Goal: Task Accomplishment & Management: Use online tool/utility

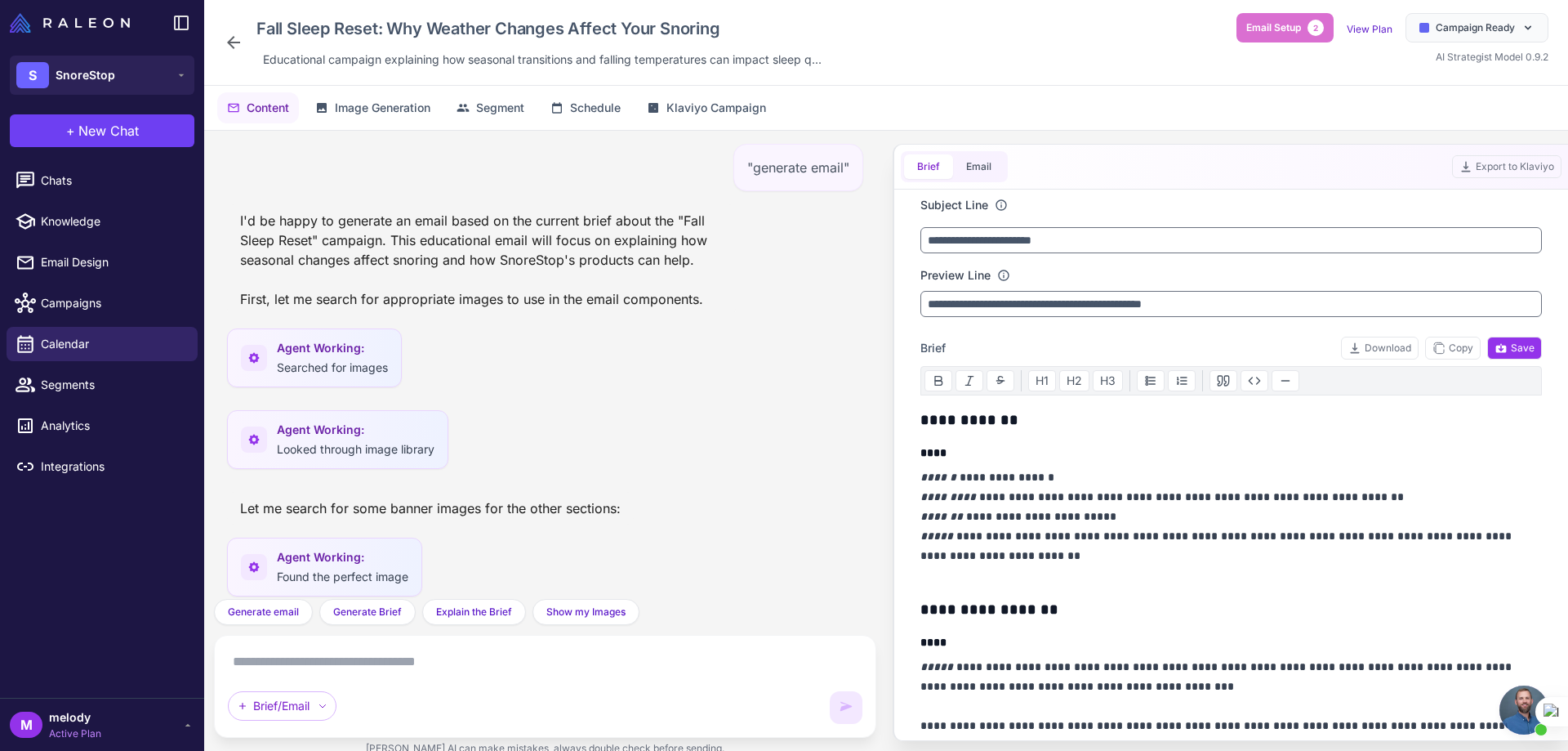
scroll to position [358, 0]
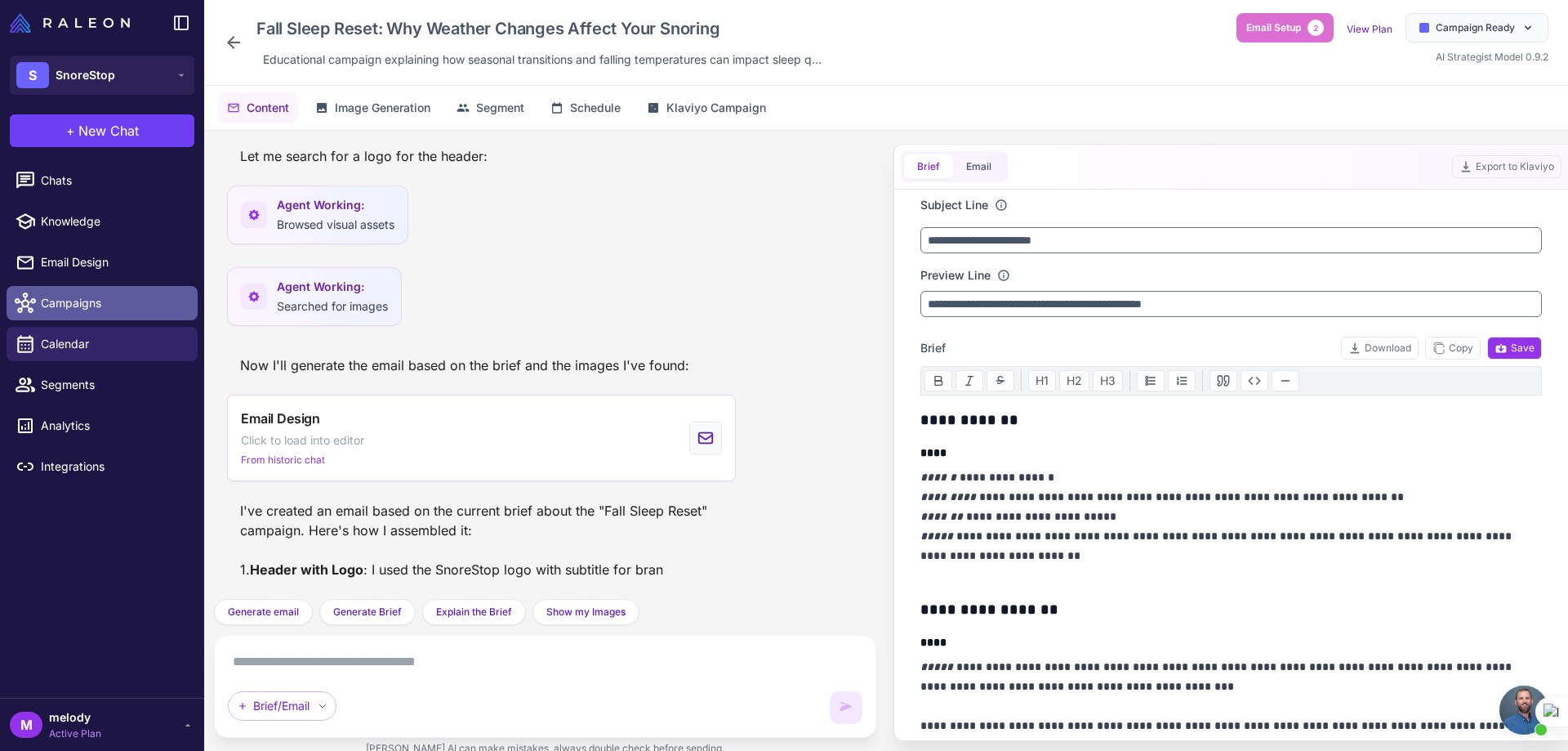
click at [103, 314] on link "Campaigns" at bounding box center [101, 303] width 191 height 34
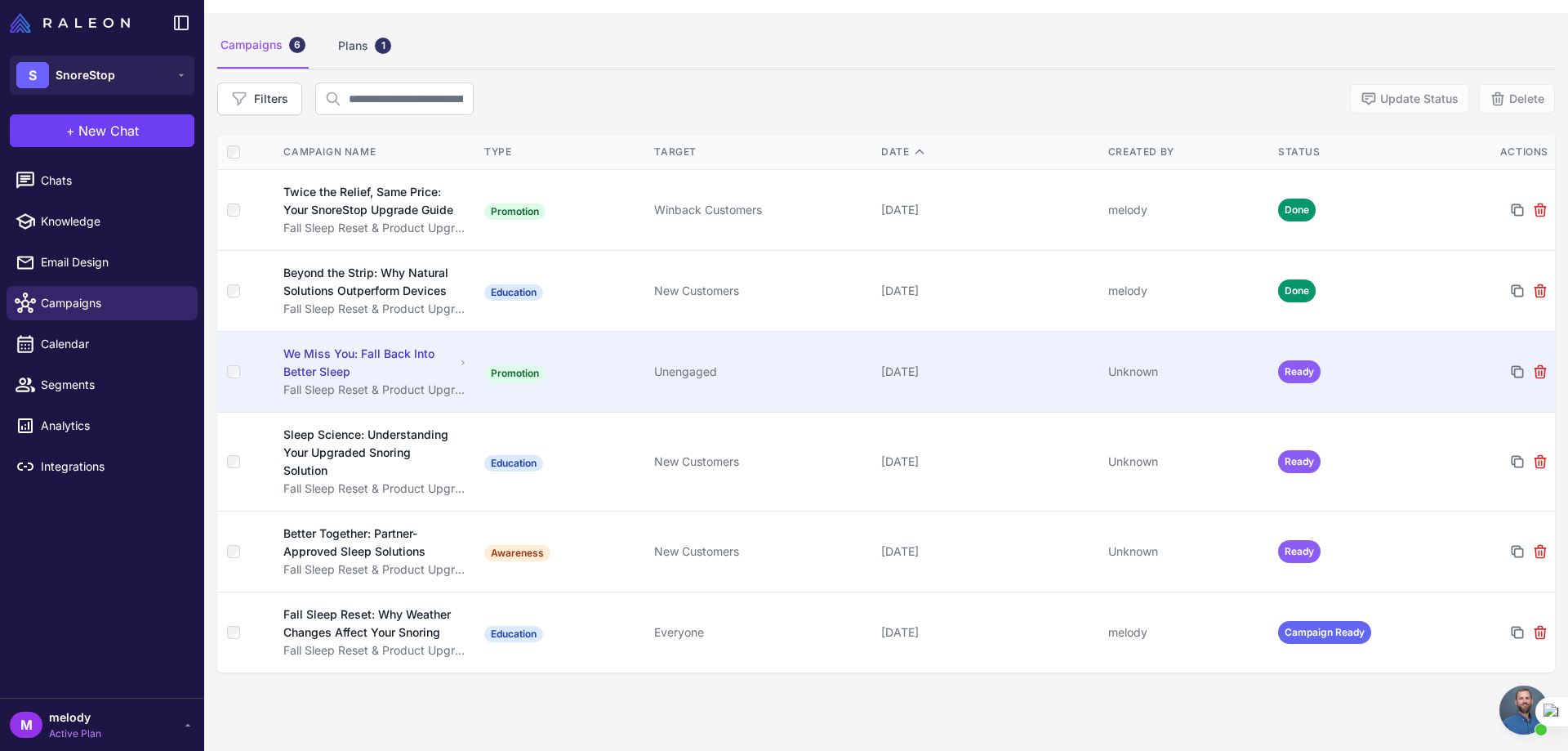
scroll to position [94, 0]
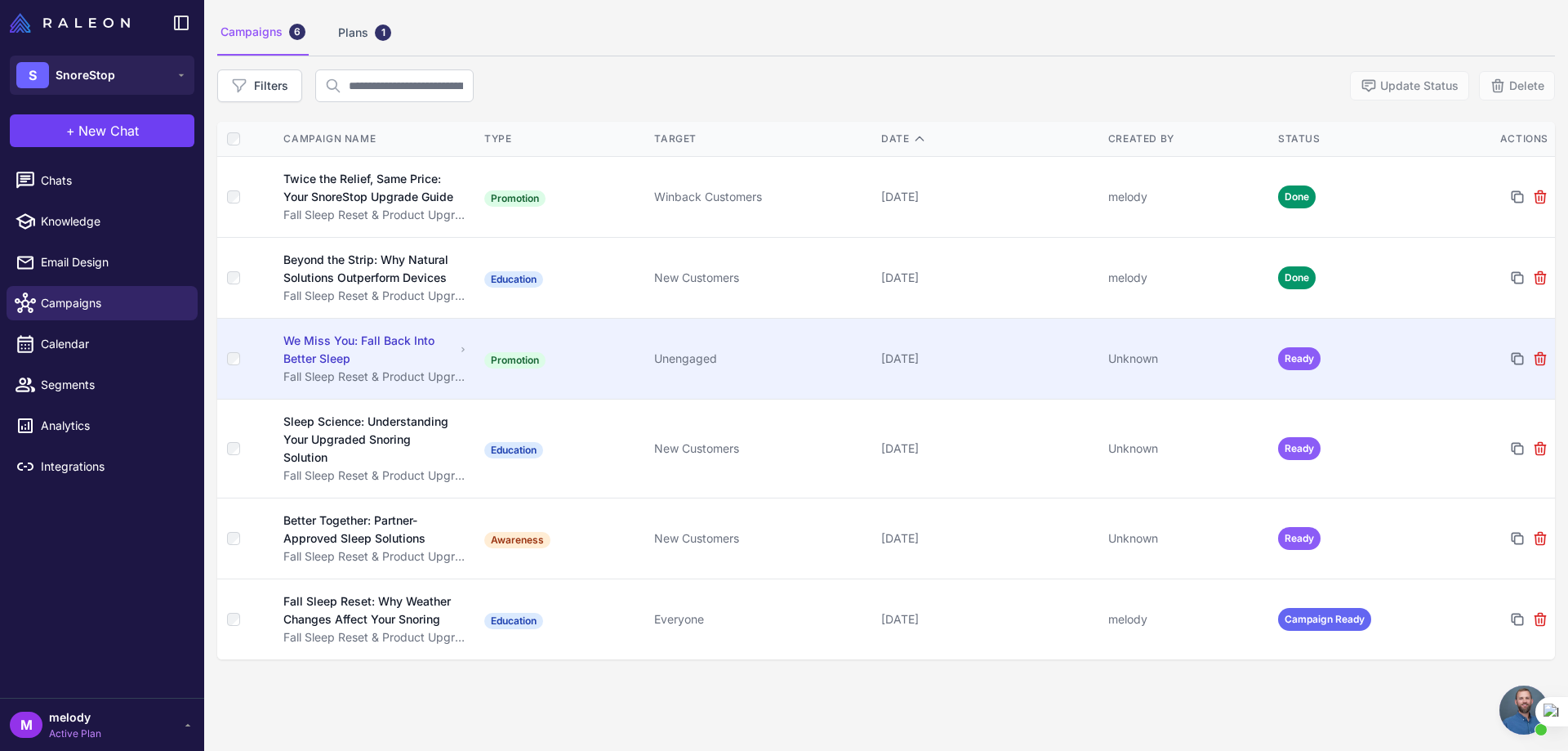
click at [821, 356] on div "Unengaged" at bounding box center [761, 358] width 214 height 18
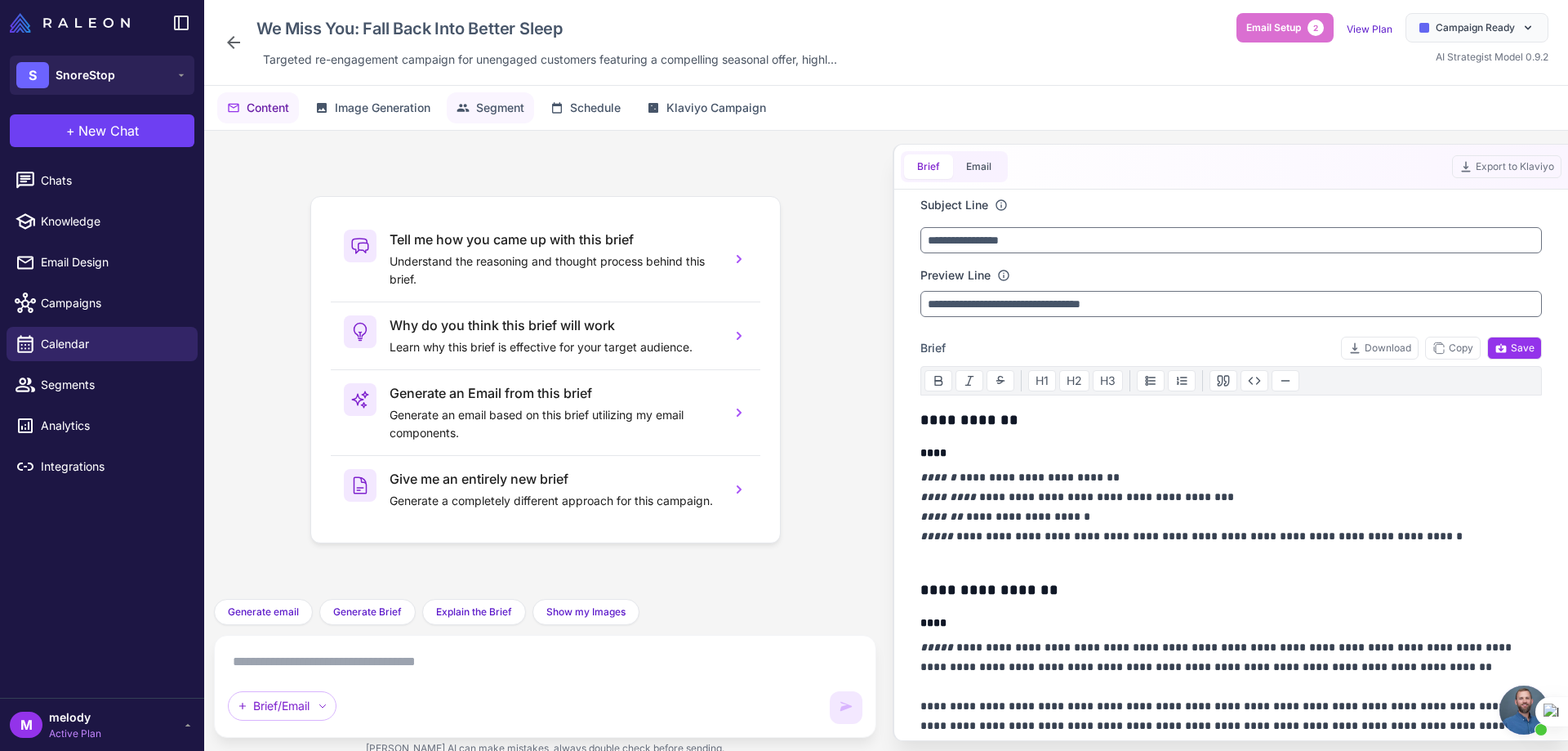
click at [501, 117] on button "Segment" at bounding box center [489, 108] width 87 height 31
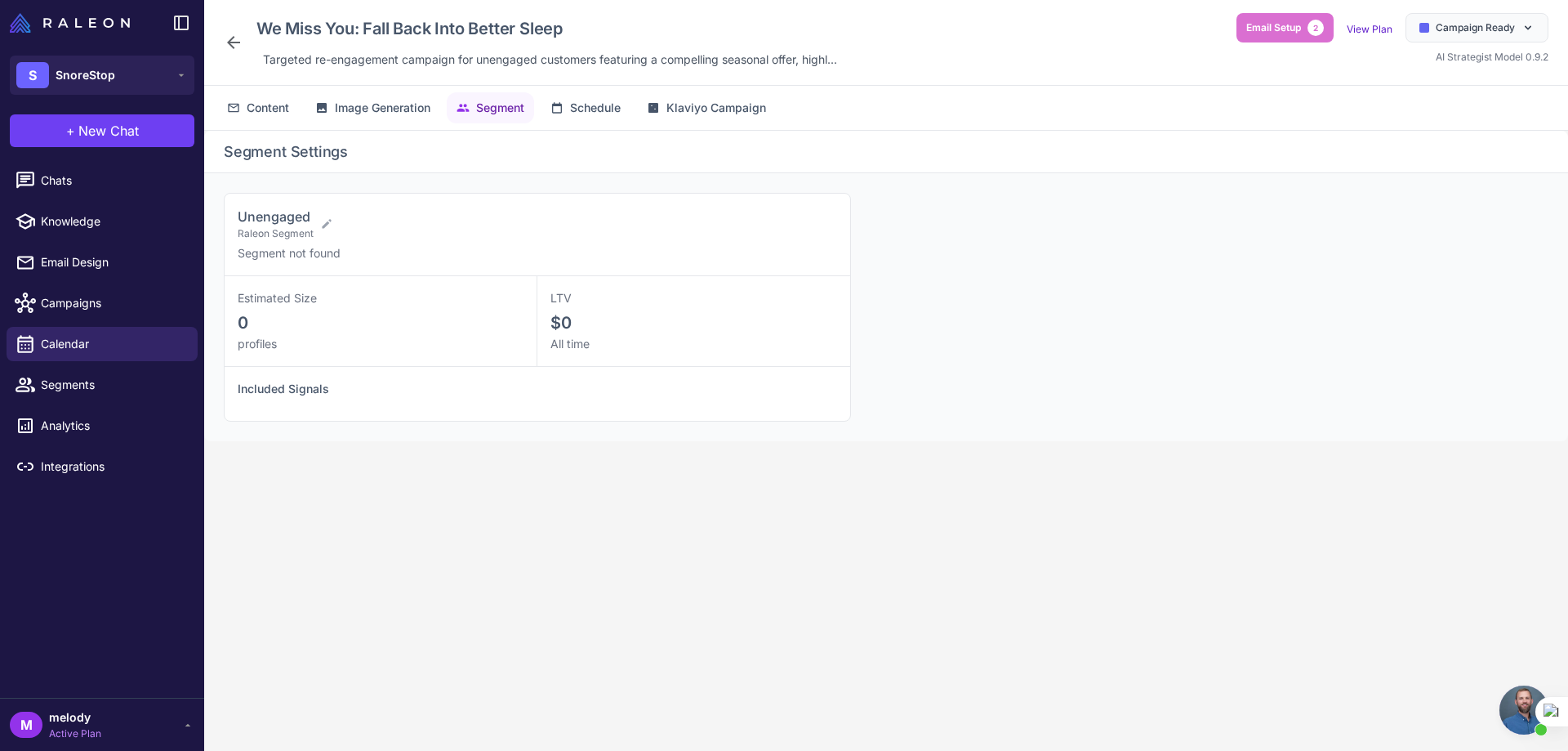
click at [234, 45] on icon at bounding box center [233, 42] width 20 height 20
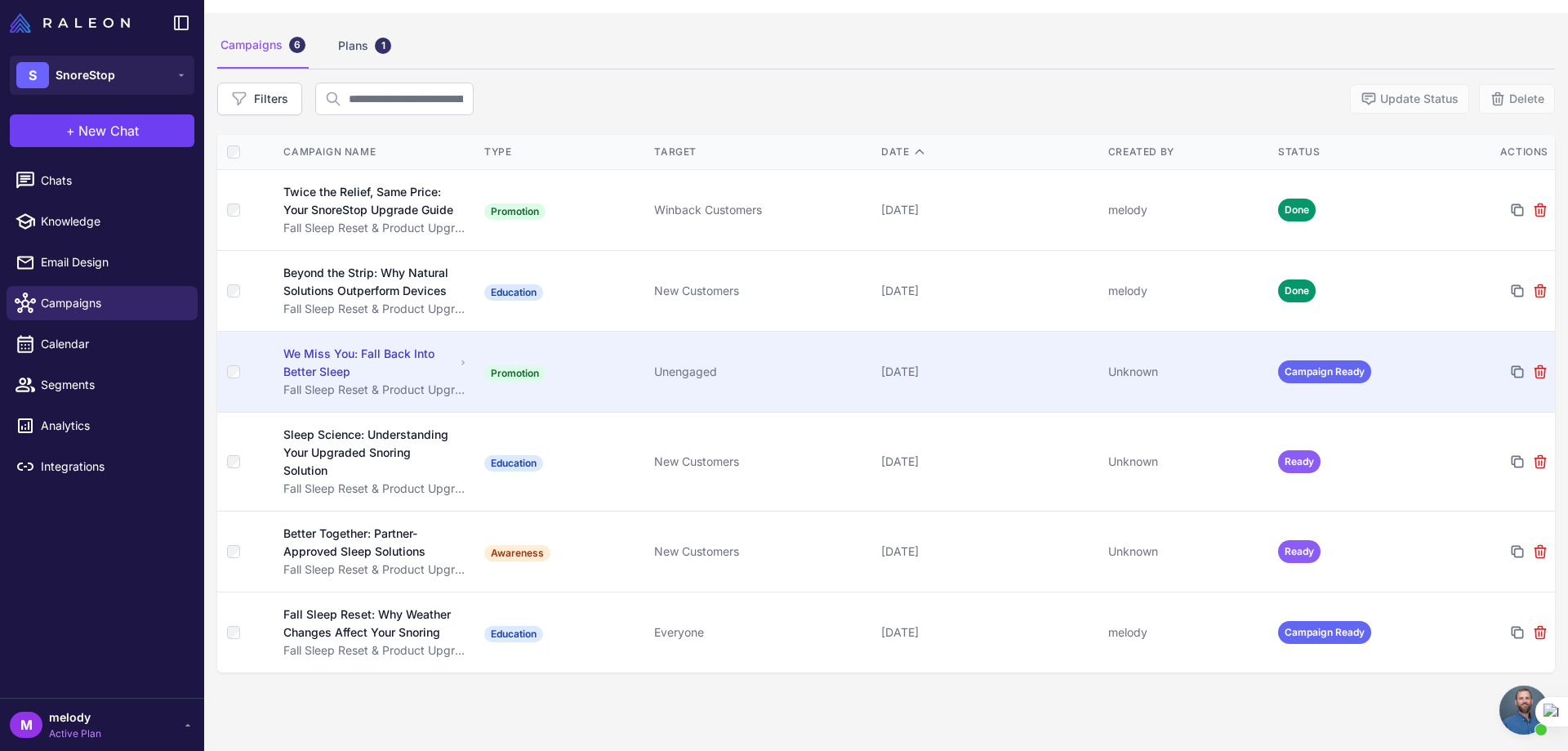
scroll to position [94, 0]
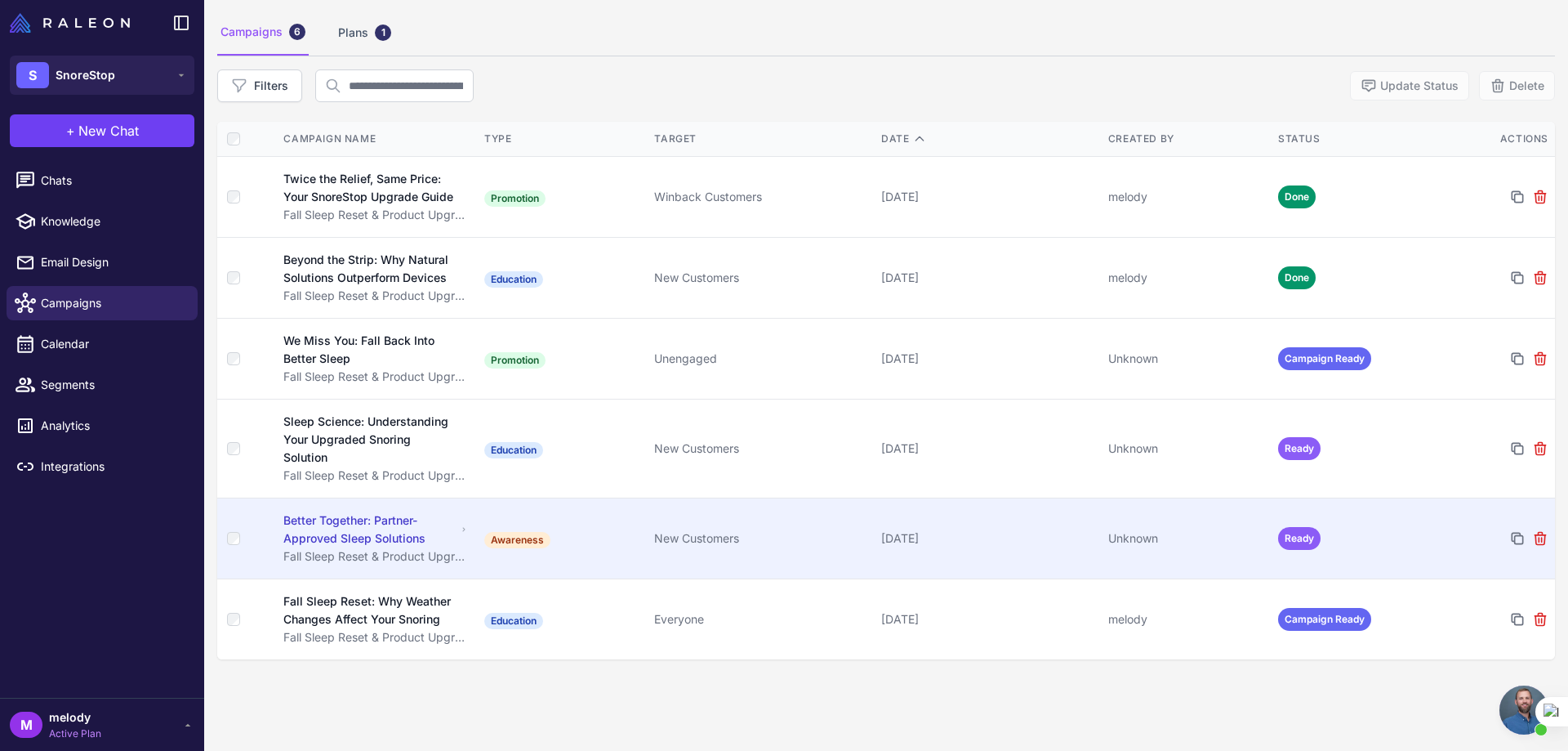
click at [560, 540] on td "Awareness" at bounding box center [562, 539] width 170 height 81
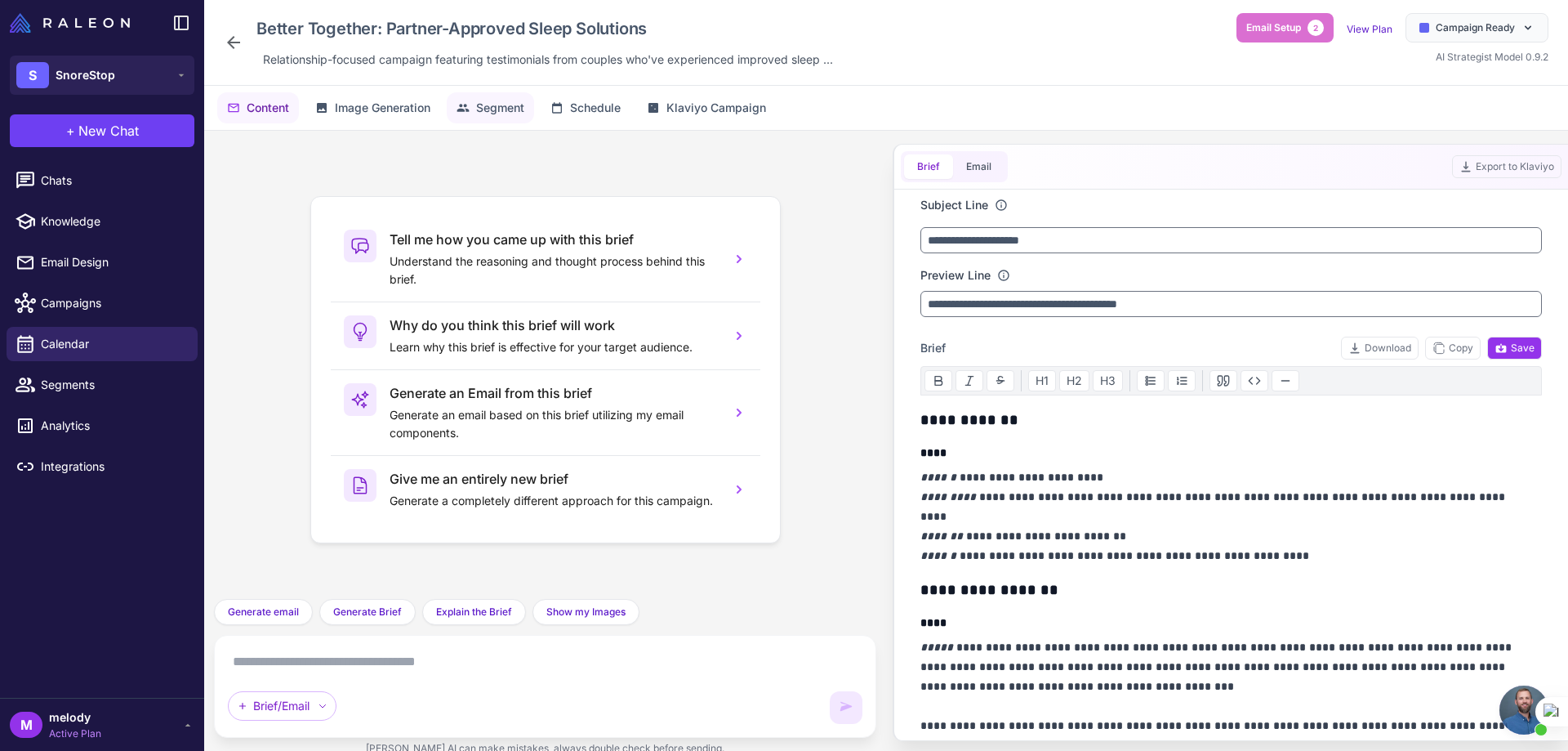
click at [506, 115] on span "Segment" at bounding box center [500, 108] width 48 height 18
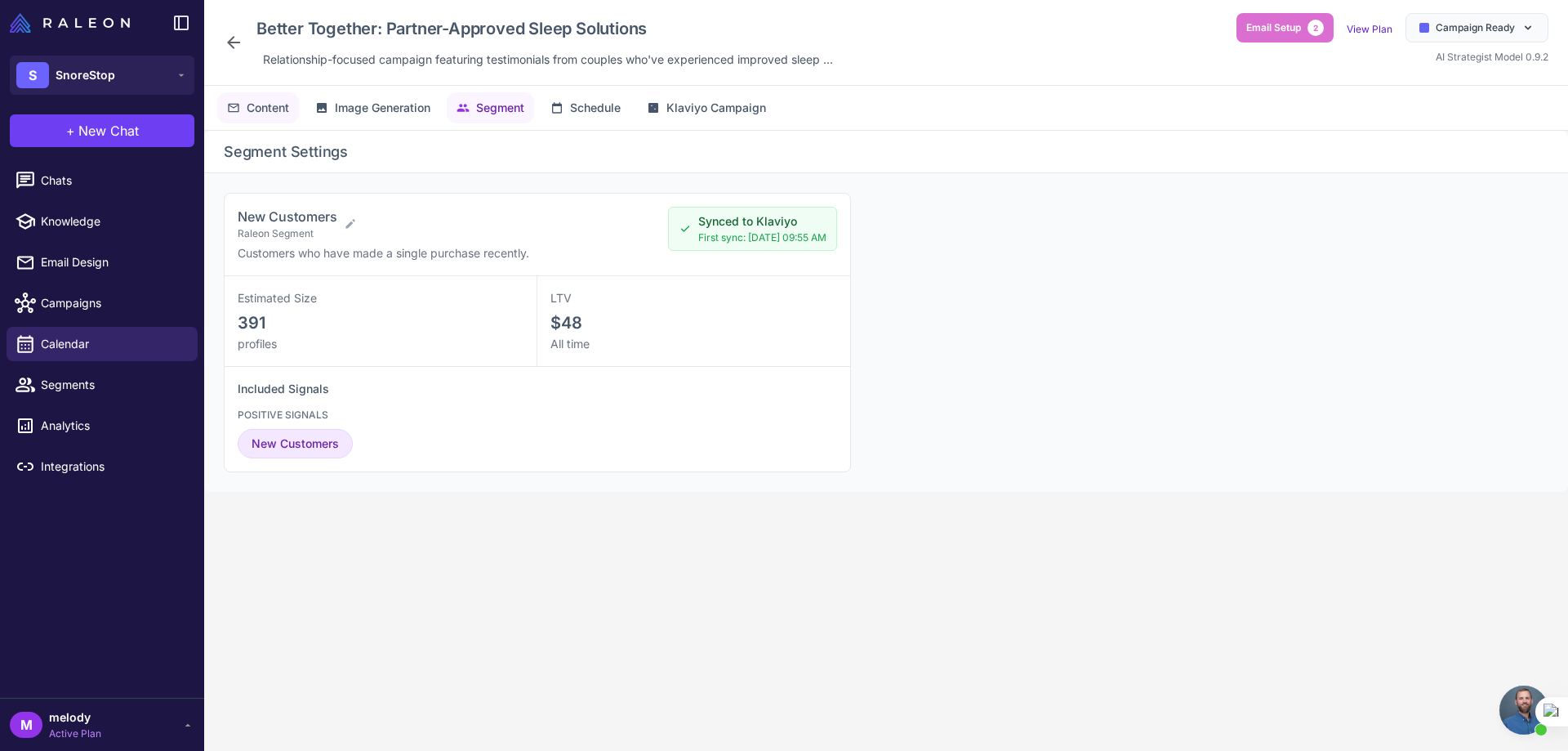
click at [257, 113] on span "Content" at bounding box center [268, 108] width 42 height 18
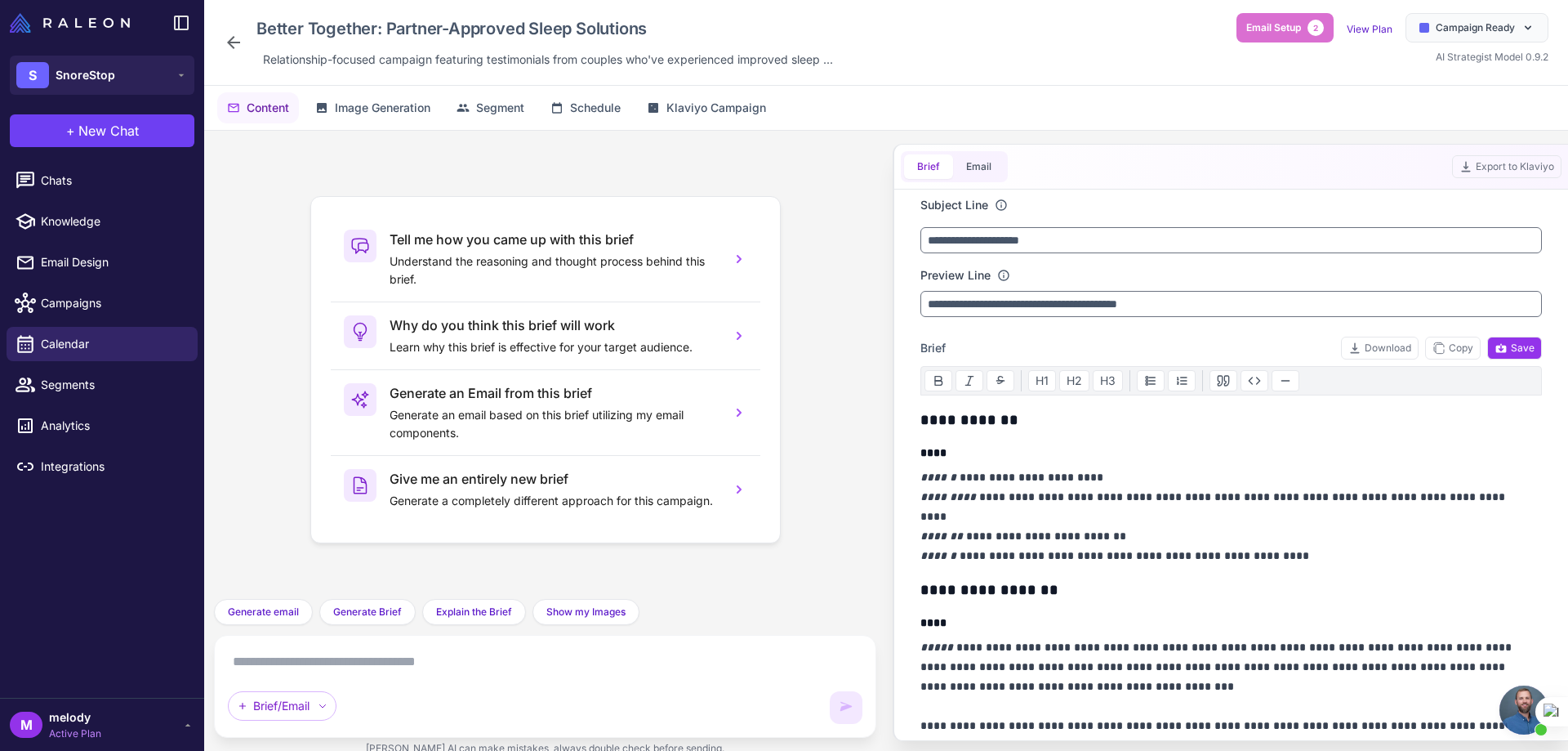
click at [234, 35] on icon at bounding box center [233, 42] width 20 height 20
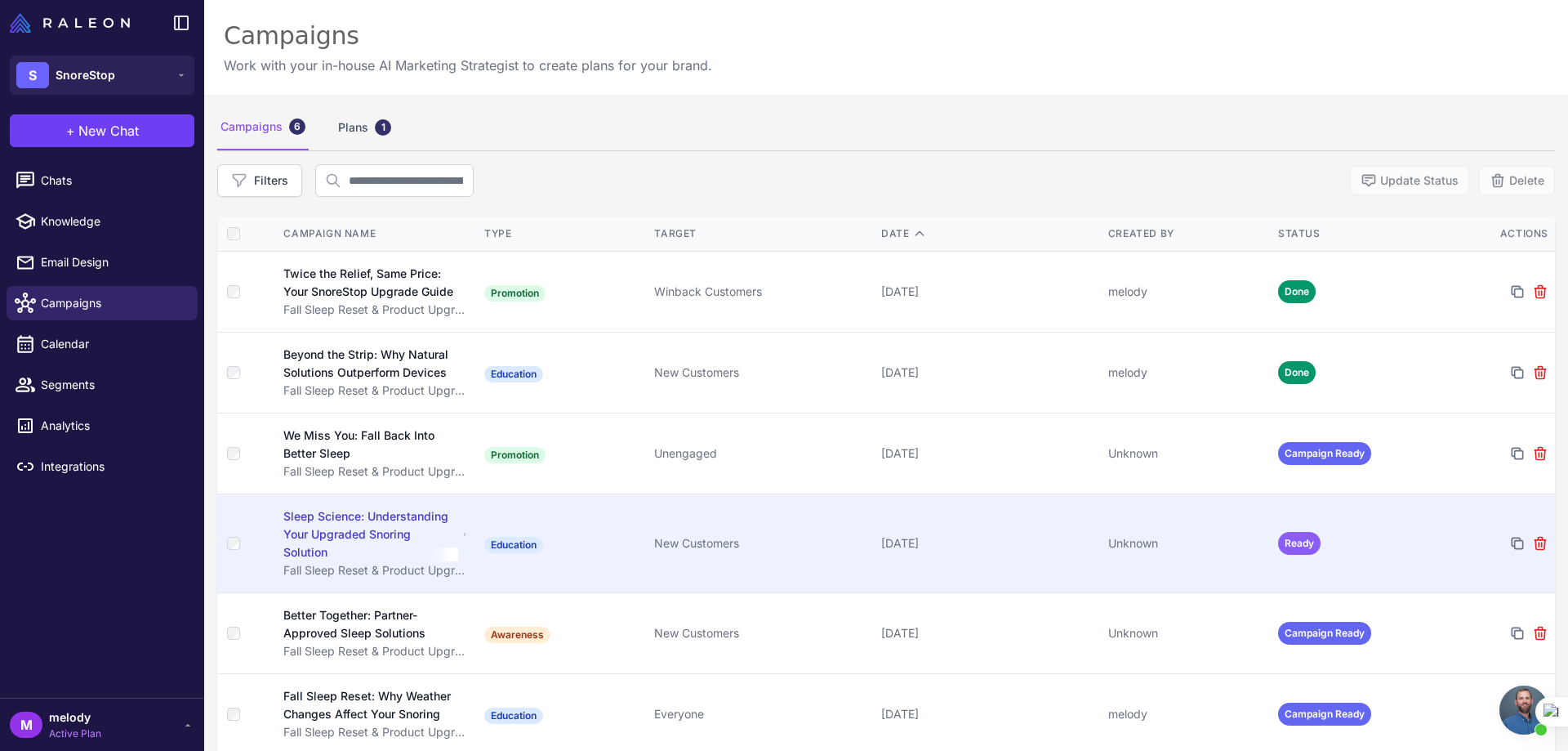
scroll to position [94, 0]
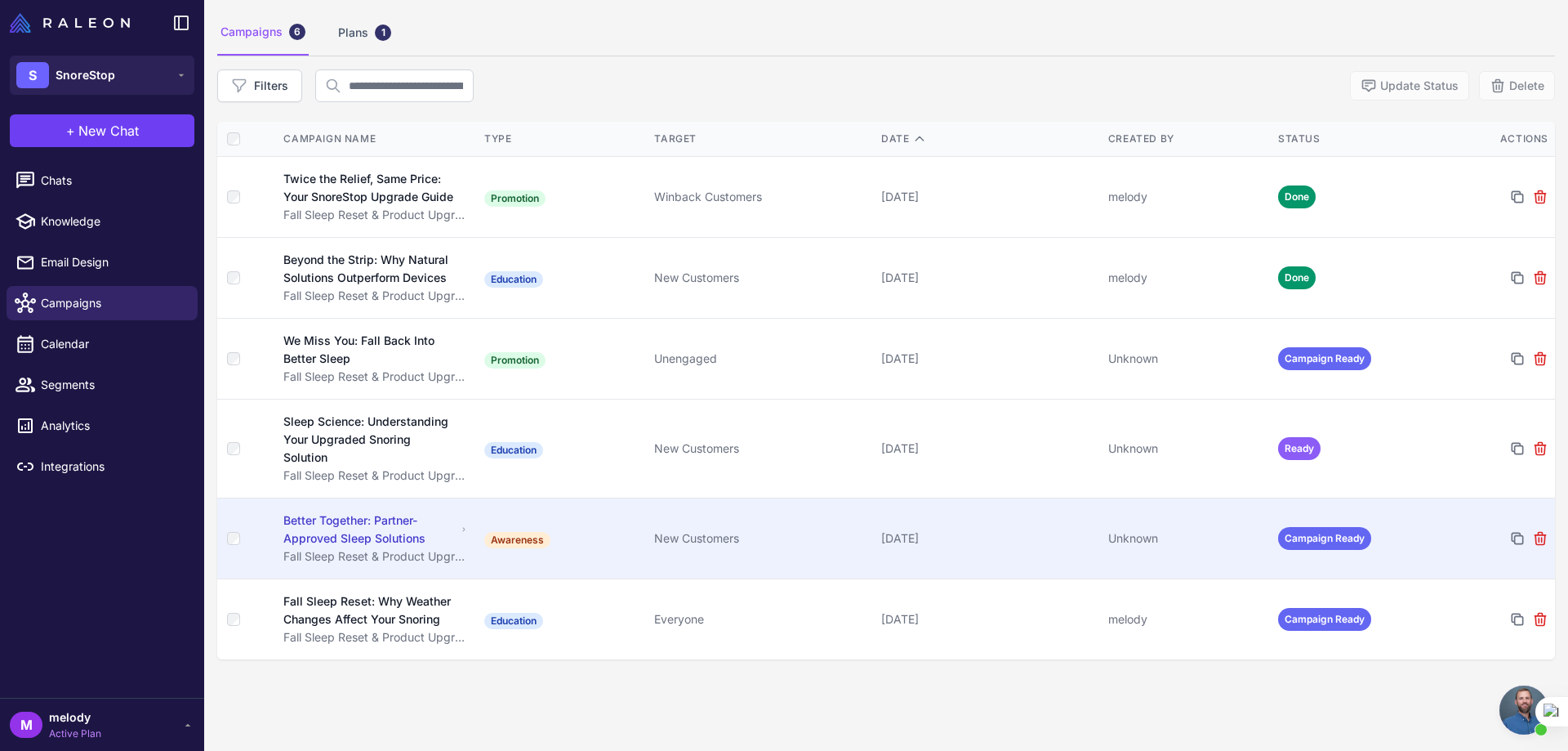
click at [630, 525] on td "Awareness" at bounding box center [562, 539] width 170 height 81
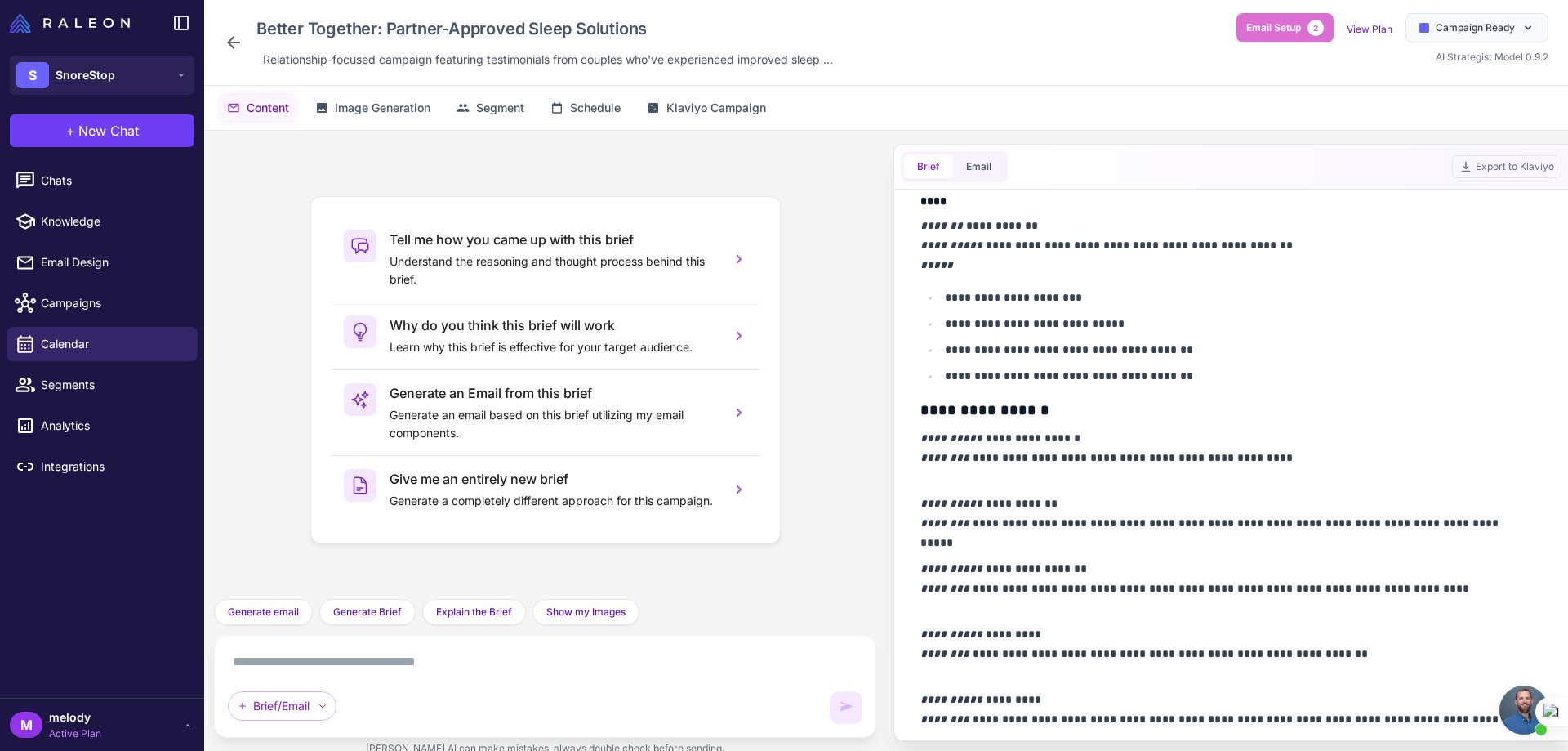
scroll to position [959, 0]
